Goal: Register for event/course

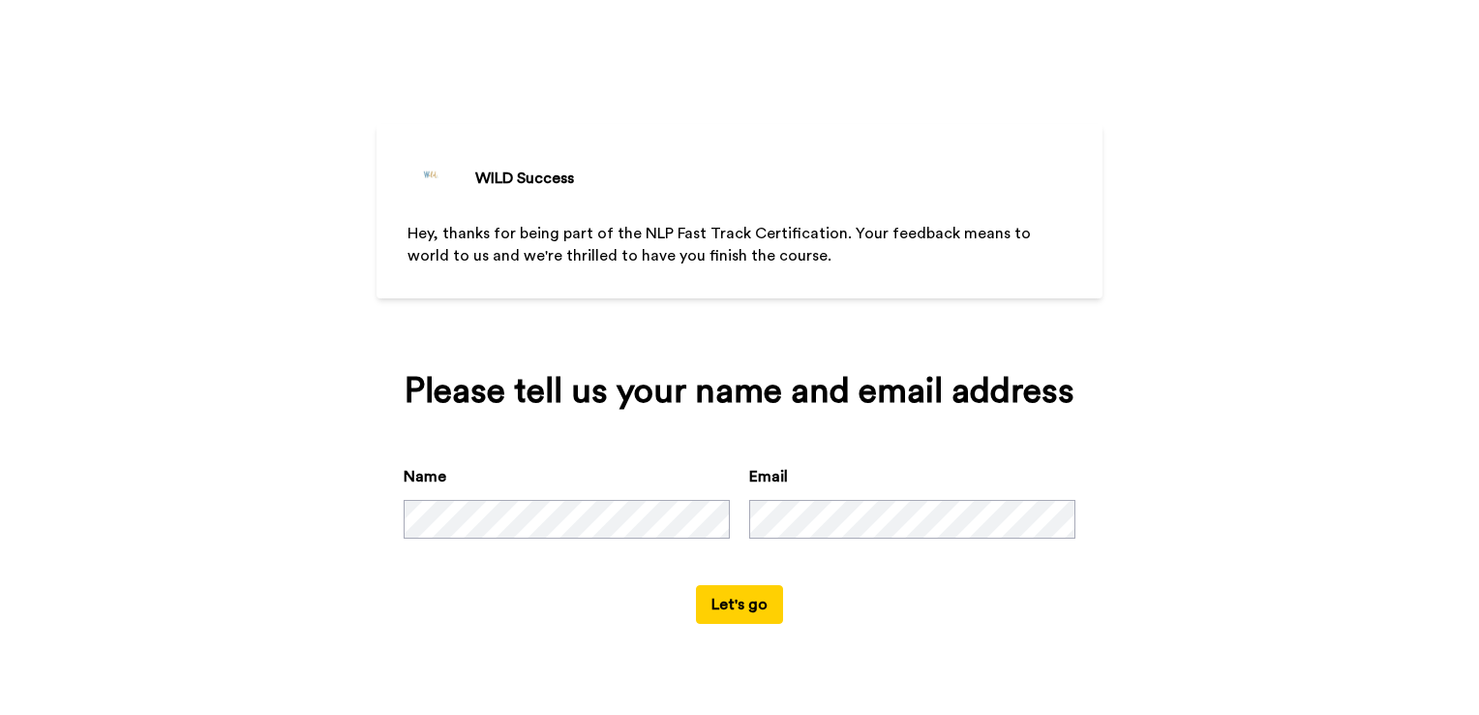
click at [737, 608] on button "Let's go" at bounding box center [739, 604] width 87 height 39
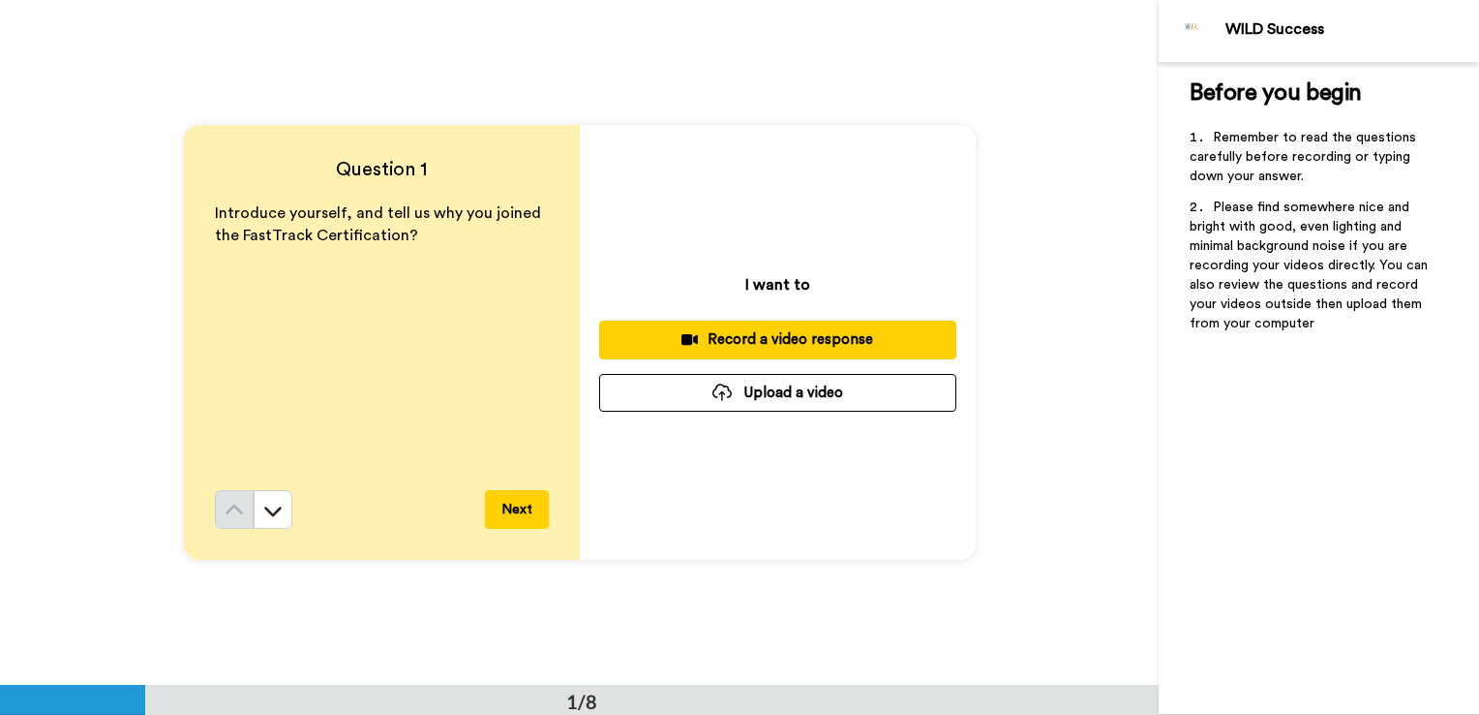
click at [819, 342] on div "Record a video response" at bounding box center [778, 339] width 326 height 20
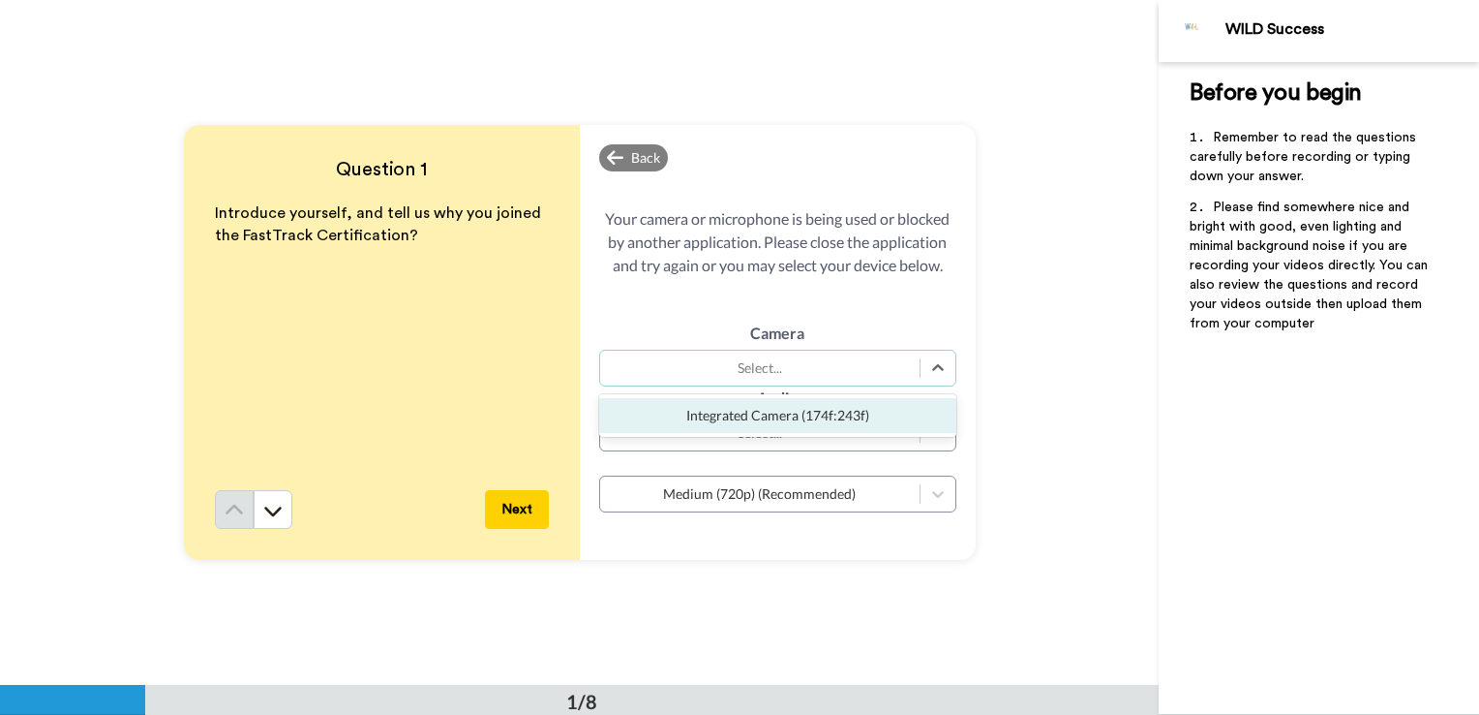
click at [810, 378] on div "Select..." at bounding box center [760, 367] width 300 height 19
click at [810, 405] on div "Integrated Camera (174f:243f)" at bounding box center [777, 415] width 357 height 35
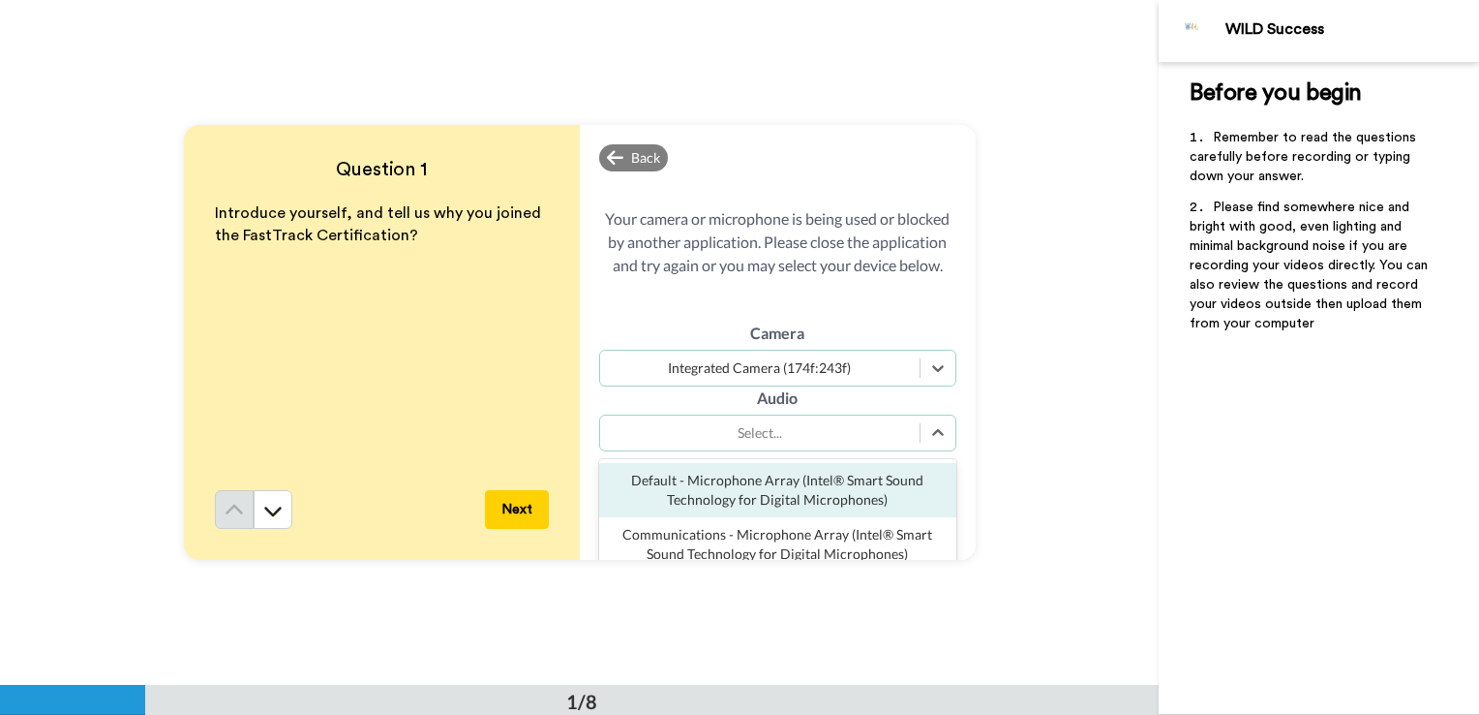
click at [810, 428] on div "Select..." at bounding box center [760, 432] width 300 height 19
click at [810, 492] on div "Default - Microphone Array (Intel® Smart Sound Technology for Digital Microphon…" at bounding box center [777, 490] width 357 height 54
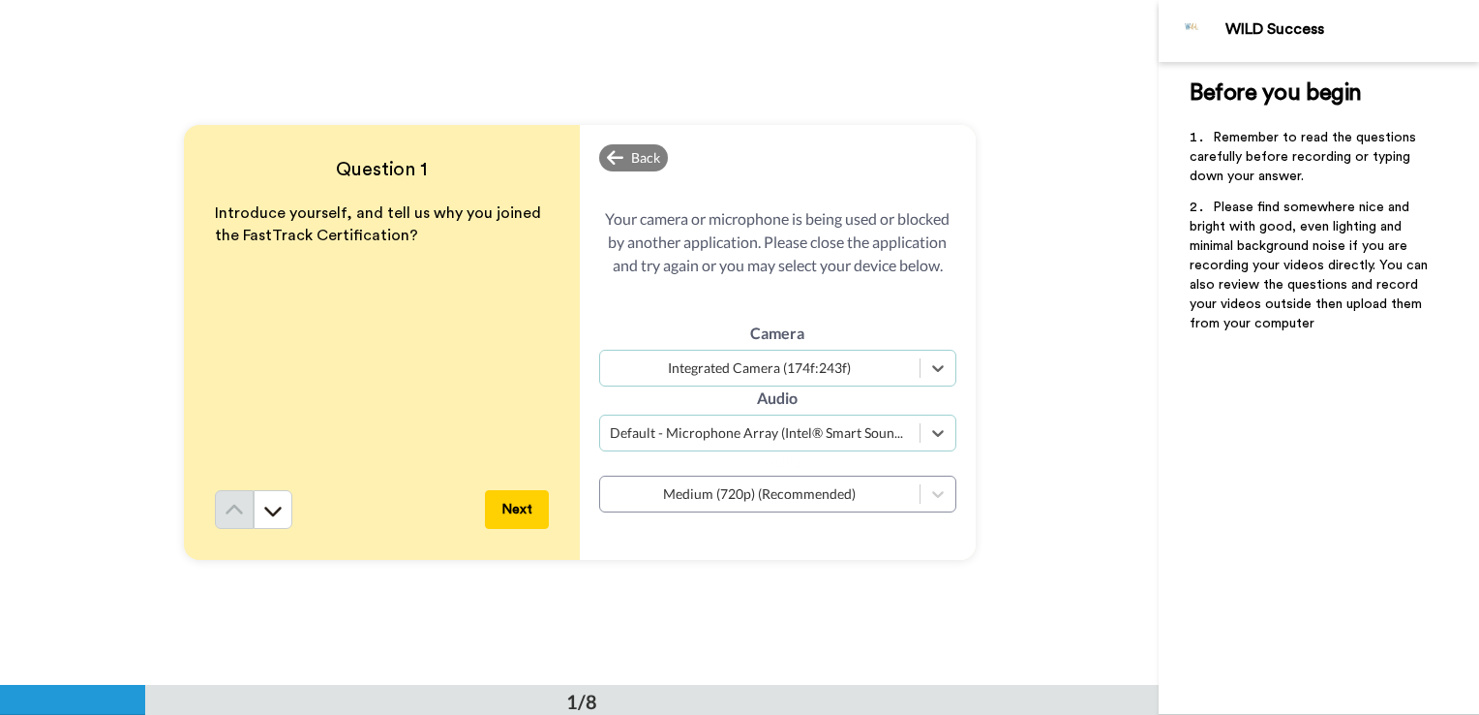
click at [519, 498] on button "Next" at bounding box center [517, 509] width 64 height 39
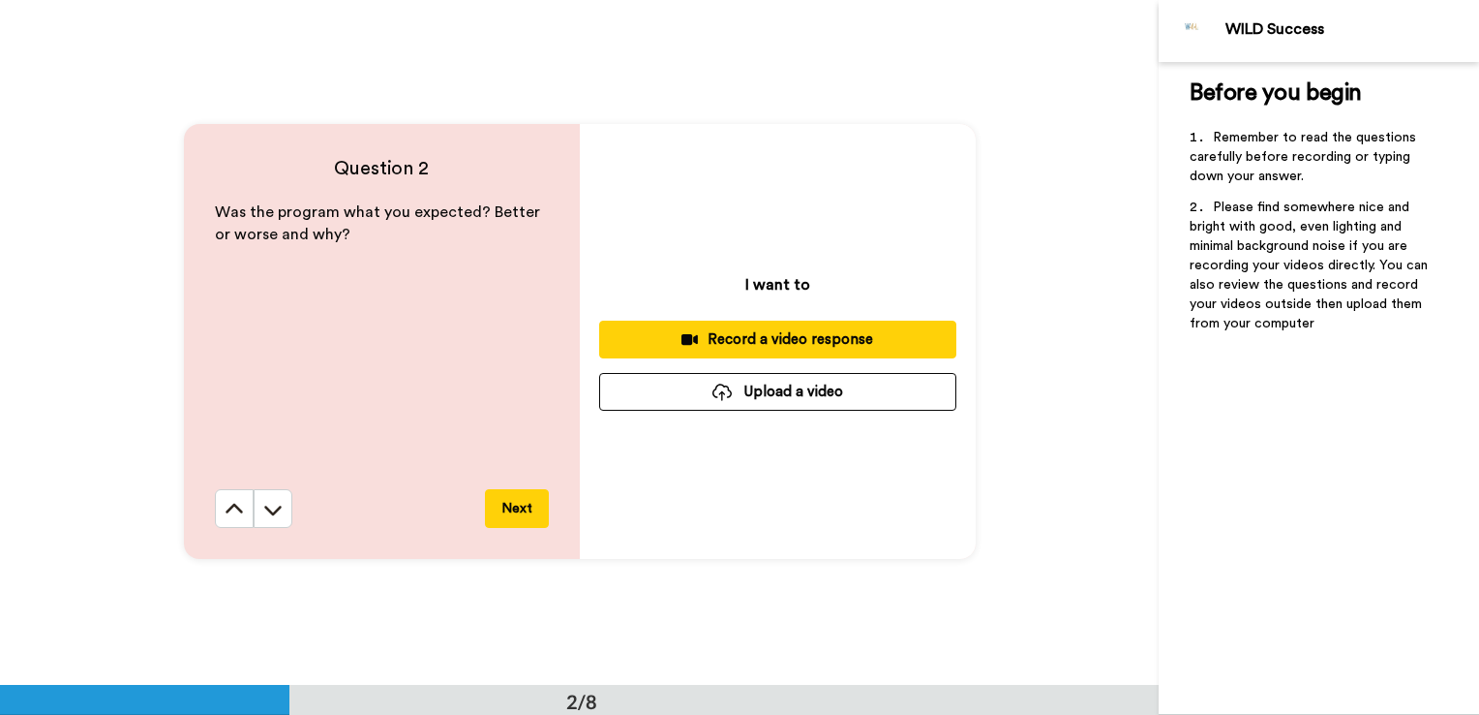
scroll to position [686, 0]
